Goal: Book appointment/travel/reservation

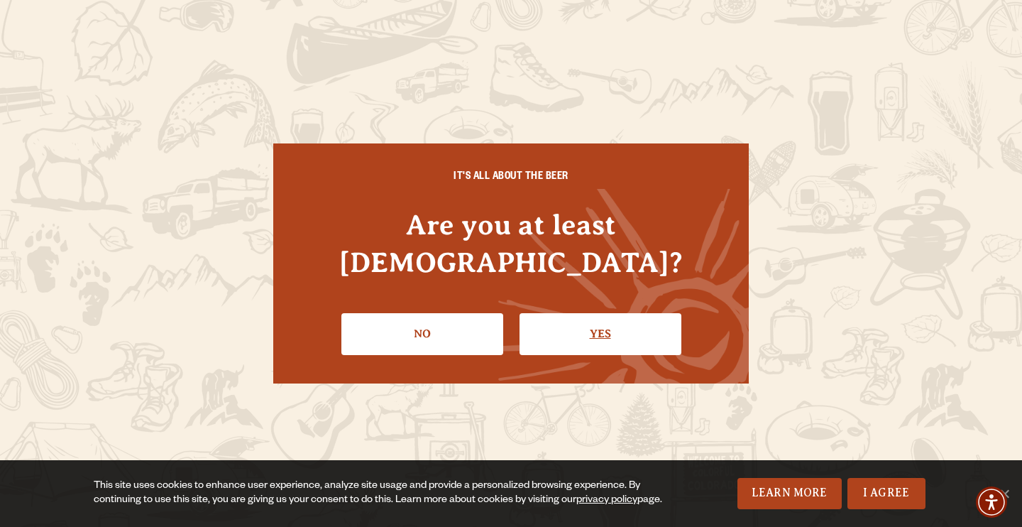
click at [632, 313] on link "Yes" at bounding box center [601, 333] width 162 height 41
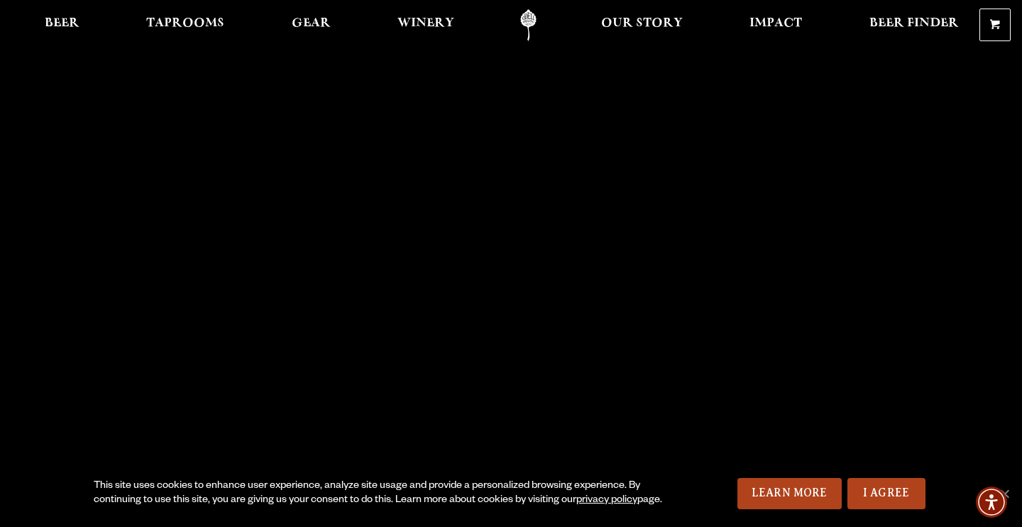
scroll to position [4, 0]
click at [775, 484] on link "Learn More" at bounding box center [790, 493] width 104 height 31
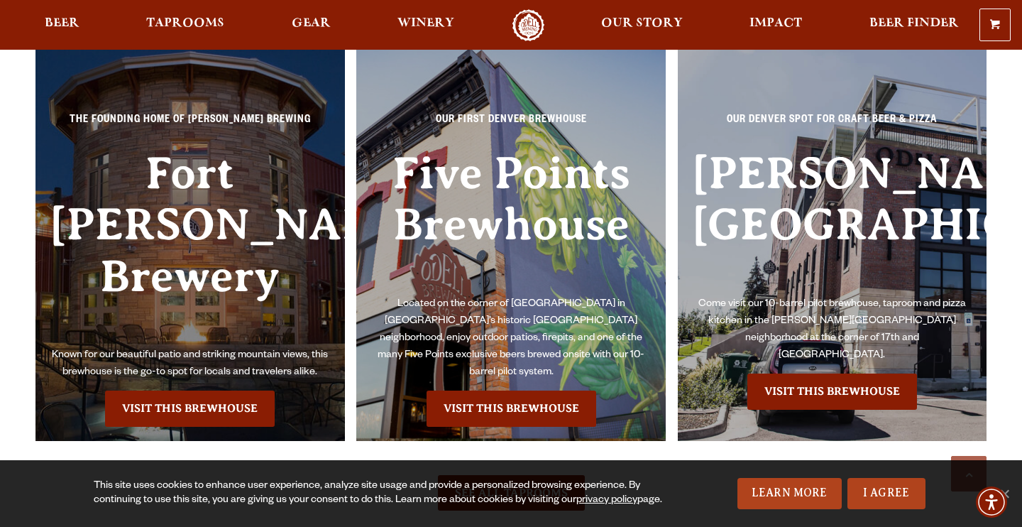
scroll to position [3191, 0]
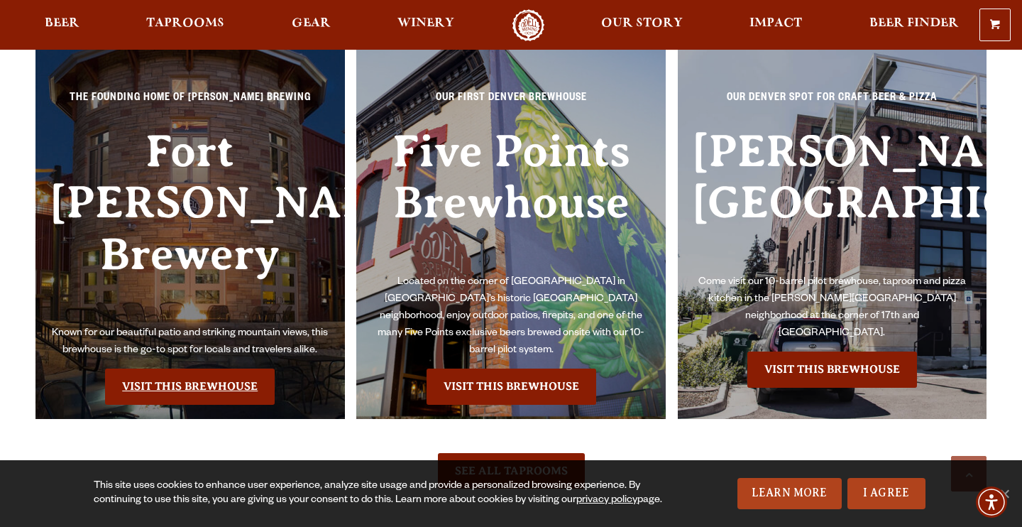
click at [187, 368] on link "Visit this Brewhouse" at bounding box center [190, 385] width 170 height 35
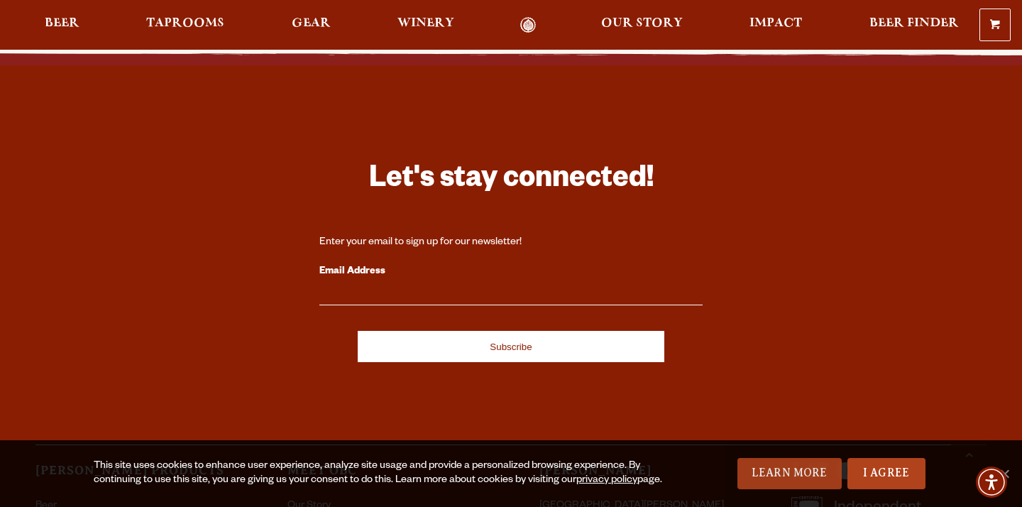
scroll to position [3564, 0]
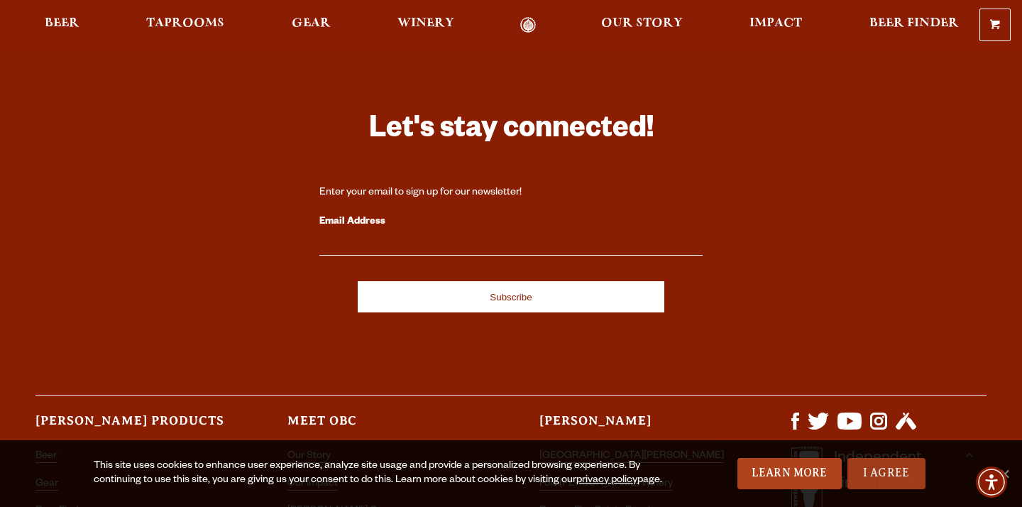
click at [865, 471] on link "I Agree" at bounding box center [887, 473] width 78 height 31
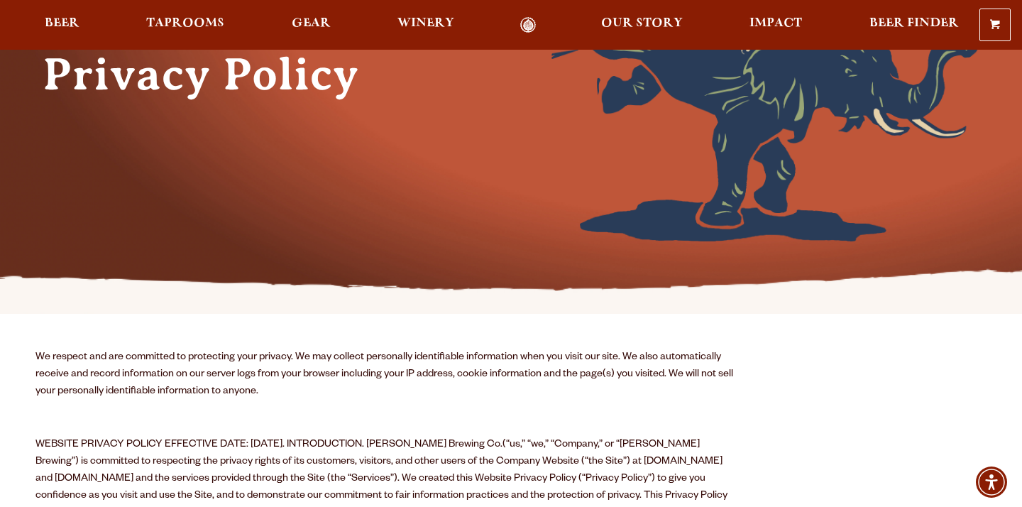
scroll to position [231, 0]
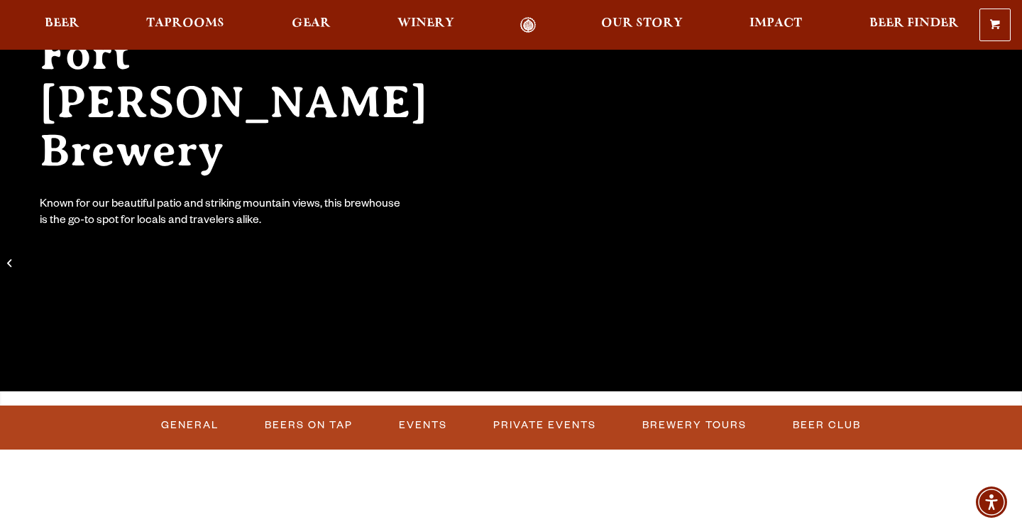
scroll to position [185, 0]
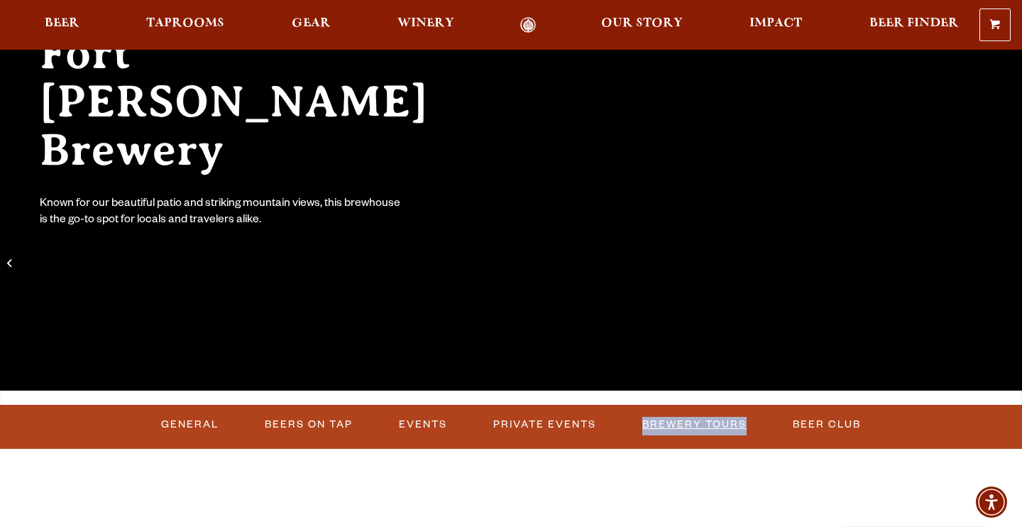
click at [673, 427] on link "Brewery Tours" at bounding box center [695, 424] width 116 height 33
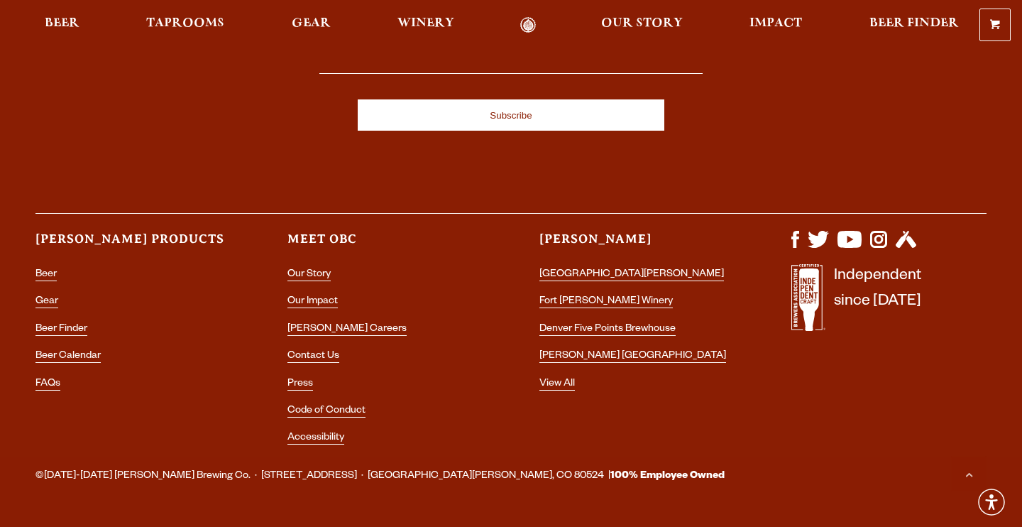
scroll to position [2010, 0]
